Goal: Task Accomplishment & Management: Manage account settings

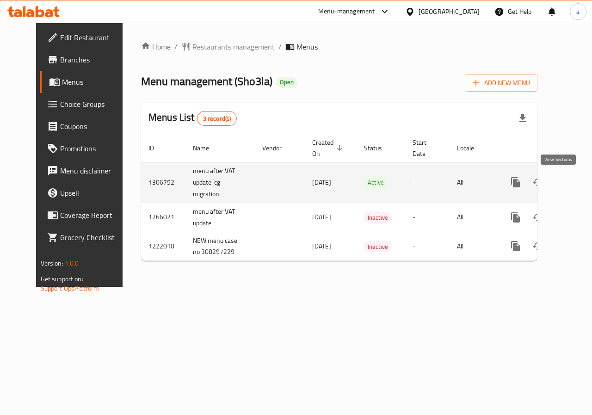
click at [579, 183] on icon "enhanced table" at bounding box center [583, 182] width 8 height 8
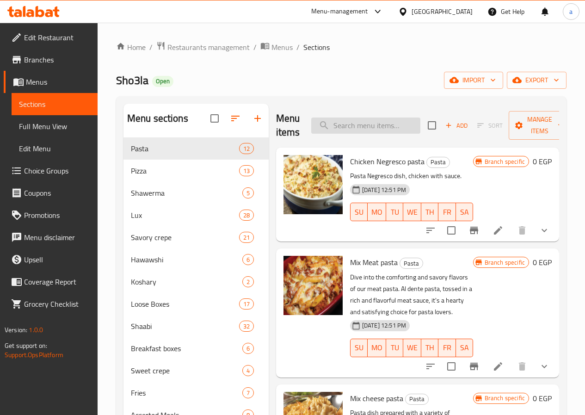
click at [342, 122] on input "search" at bounding box center [365, 126] width 109 height 16
paste input "Option change"
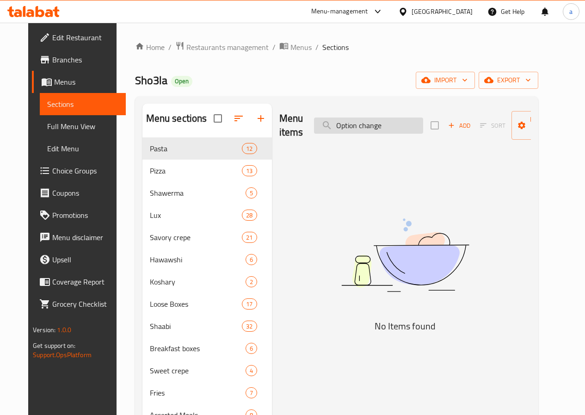
click at [377, 131] on input "Option change" at bounding box center [368, 126] width 109 height 16
type input "O"
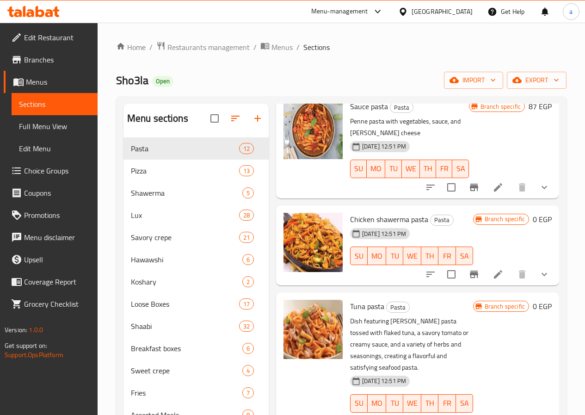
scroll to position [636, 0]
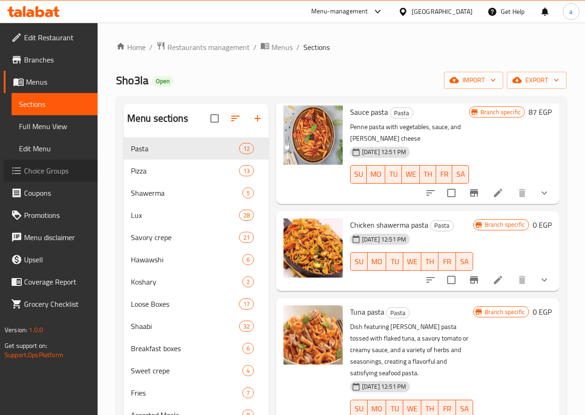
click at [58, 173] on span "Choice Groups" at bounding box center [57, 170] width 66 height 11
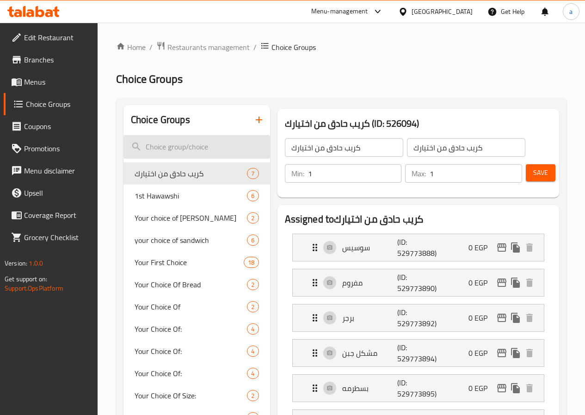
paste input "Your Choice Of Size"
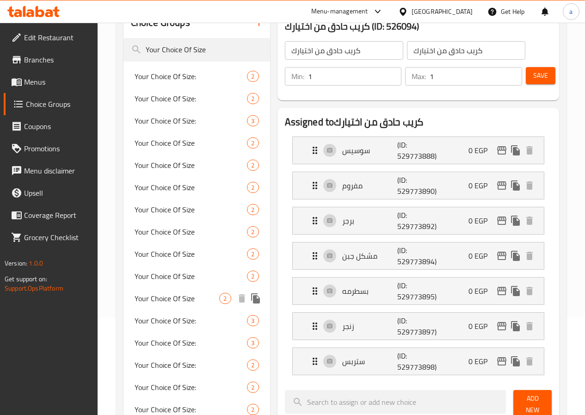
scroll to position [51, 0]
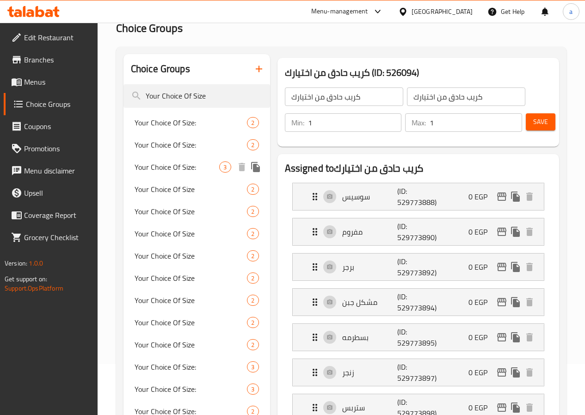
type input "Your Choice Of Size"
click at [164, 168] on span "Your Choice Of Size:" at bounding box center [177, 167] width 85 height 11
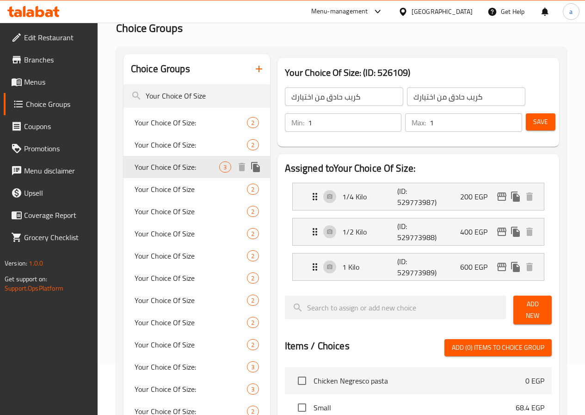
type input "Your Choice Of Size:"
type input "إختيارك من الحجم:"
drag, startPoint x: 210, startPoint y: 181, endPoint x: 163, endPoint y: 181, distance: 46.3
click at [163, 178] on div "Your Choice Of Size: 3" at bounding box center [197, 167] width 147 height 22
click at [163, 378] on div "Your Choice Of Size: 3" at bounding box center [197, 367] width 147 height 22
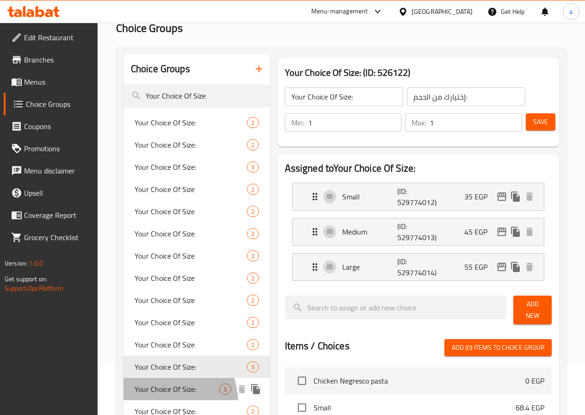
click at [161, 395] on span "Your Choice Of Size:" at bounding box center [177, 389] width 85 height 11
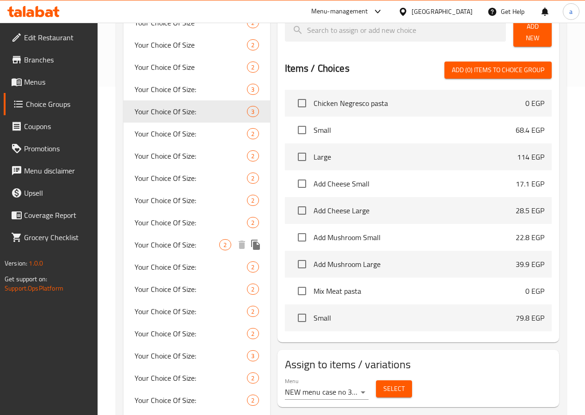
scroll to position [375, 0]
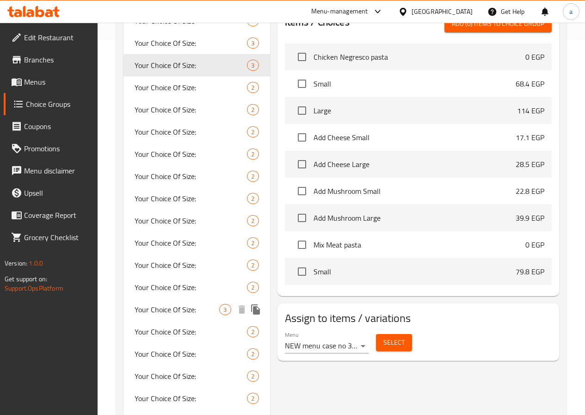
click at [165, 315] on span "Your Choice Of Size:" at bounding box center [177, 309] width 85 height 11
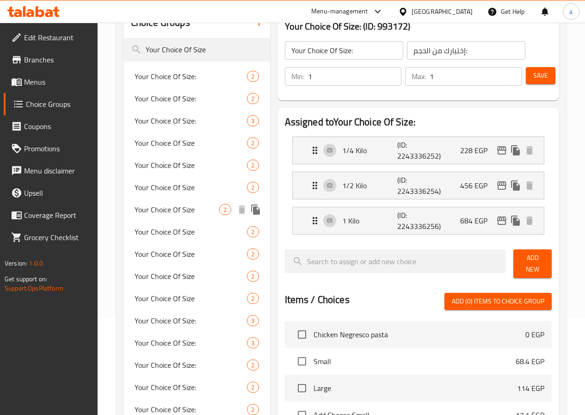
scroll to position [51, 0]
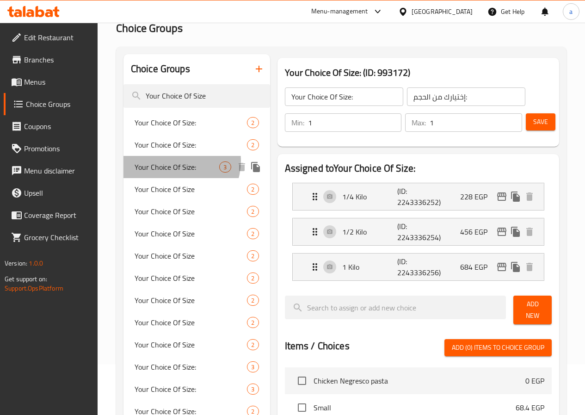
click at [173, 162] on span "Your Choice Of Size:" at bounding box center [177, 167] width 85 height 11
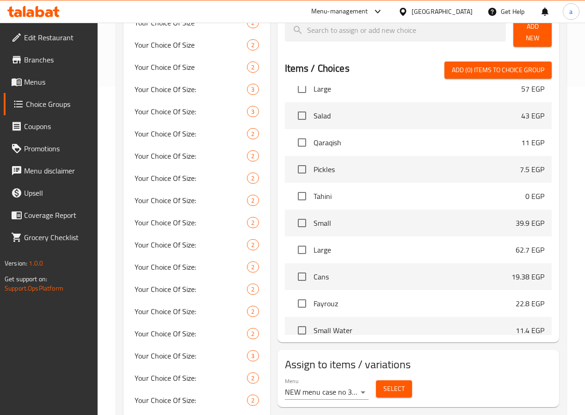
scroll to position [9771, 0]
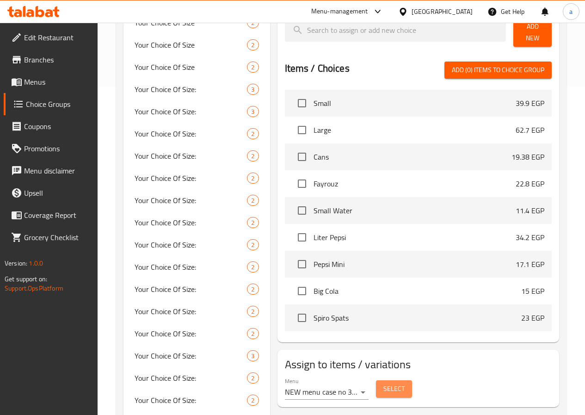
click at [384, 383] on span "Select" at bounding box center [394, 389] width 21 height 12
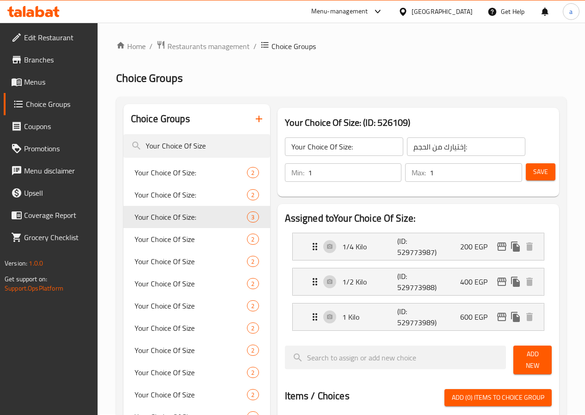
scroll to position [0, 0]
